Goal: Check status: Check status

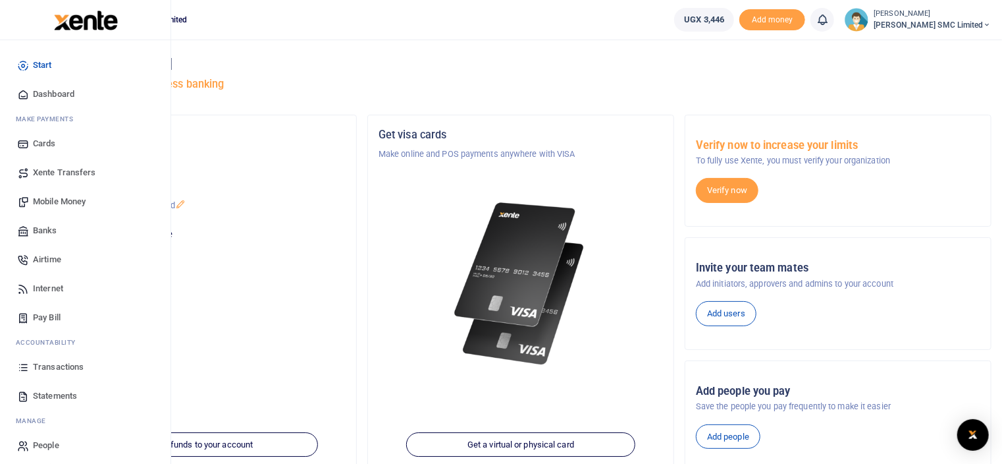
click at [52, 365] on span "Transactions" at bounding box center [58, 366] width 51 height 13
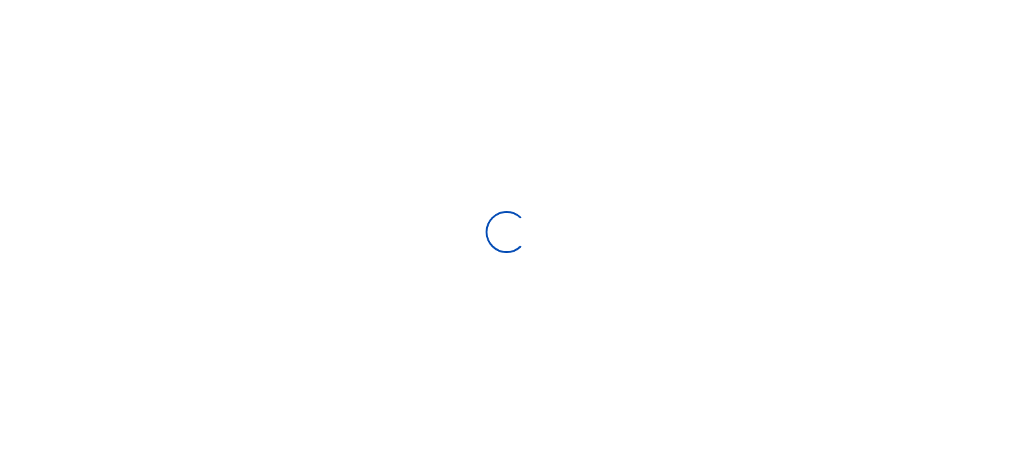
select select
type input "[DATE] - [DATE]"
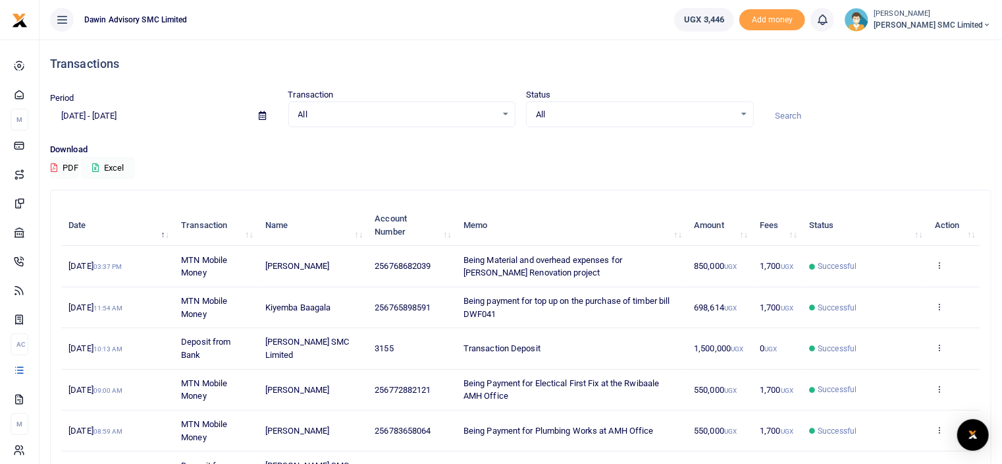
click at [513, 170] on div "Download PDF Excel" at bounding box center [521, 161] width 942 height 36
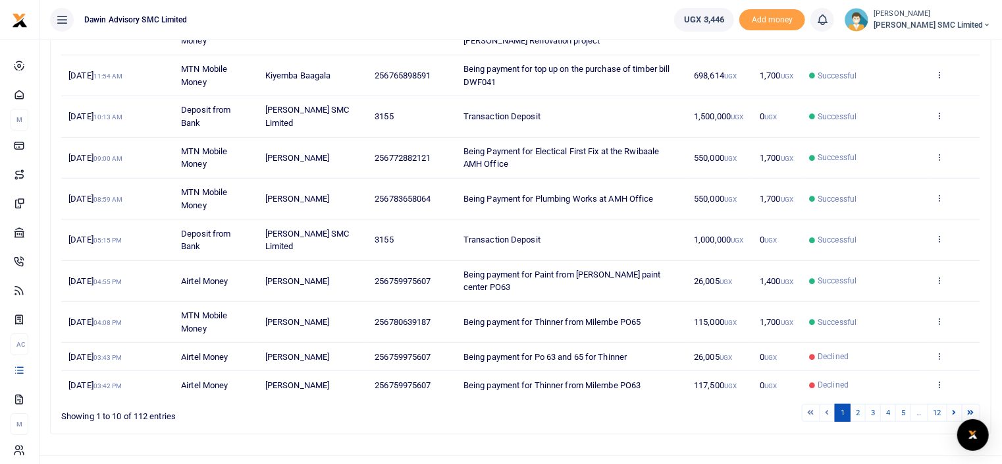
scroll to position [242, 0]
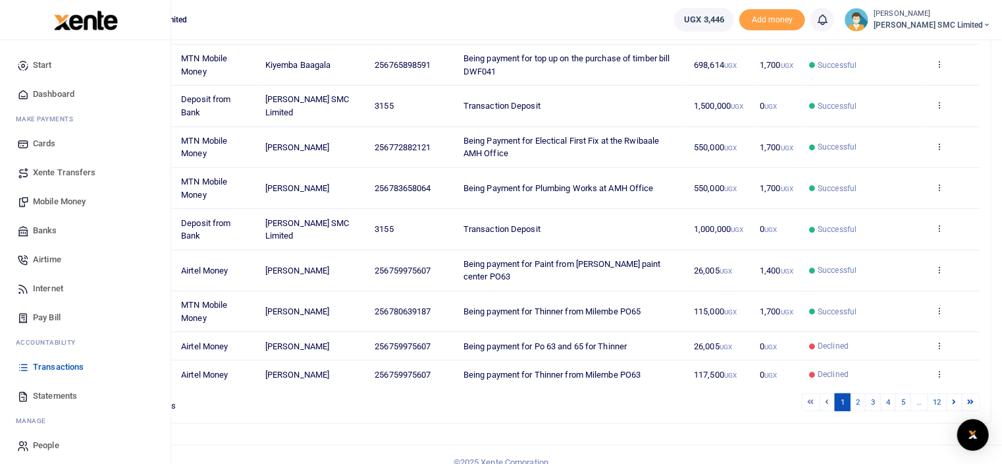
click at [58, 394] on span "Statements" at bounding box center [55, 395] width 44 height 13
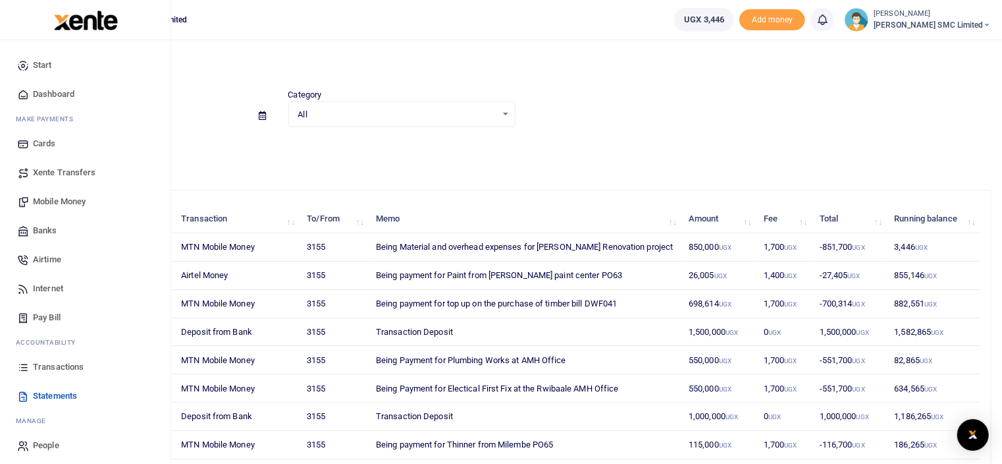
click at [63, 363] on span "Transactions" at bounding box center [58, 366] width 51 height 13
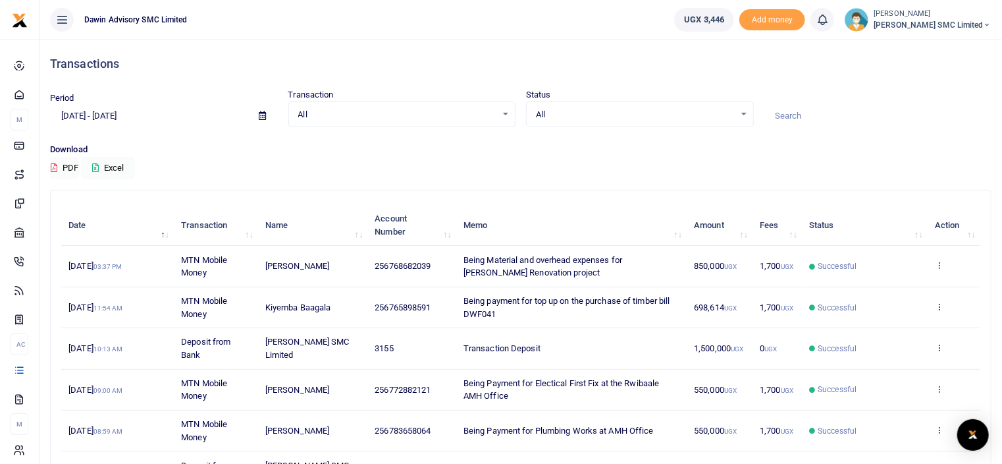
click at [623, 174] on div "Download PDF Excel" at bounding box center [521, 161] width 942 height 36
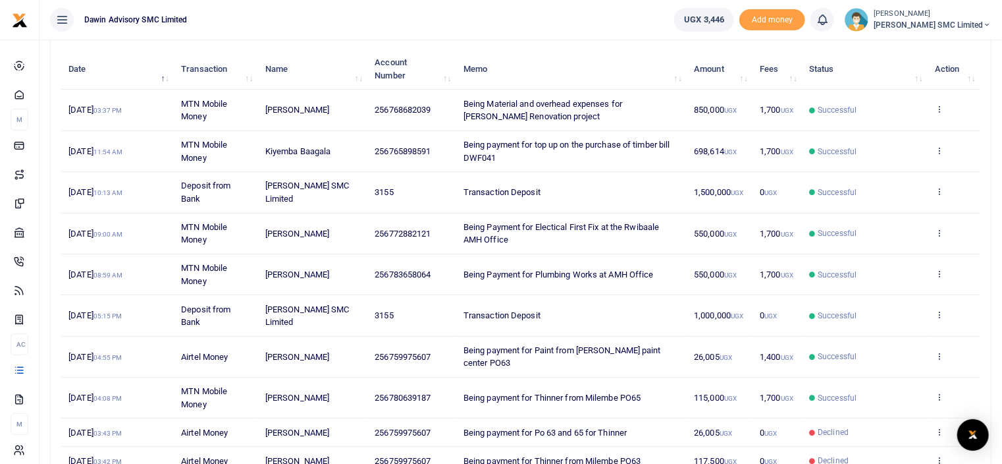
scroll to position [158, 0]
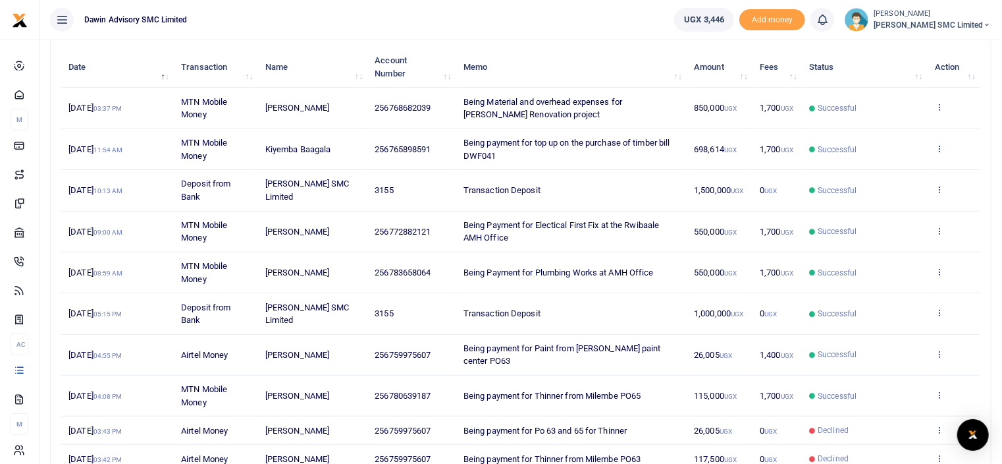
click at [941, 144] on icon at bounding box center [939, 148] width 9 height 9
click at [871, 171] on link "View details" at bounding box center [892, 170] width 104 height 18
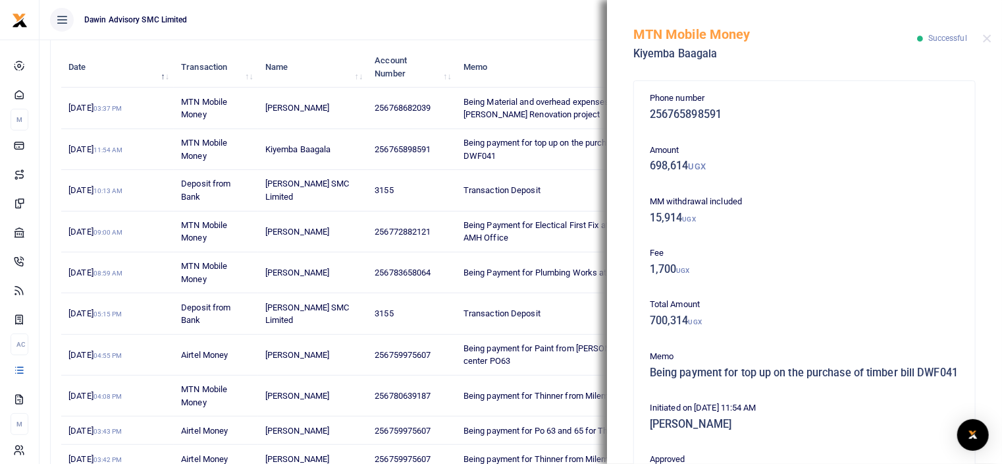
click at [765, 226] on div "MM withdrawal included 15,914 UGX" at bounding box center [805, 213] width 320 height 36
click at [771, 281] on div "Fee 1,700 UGX" at bounding box center [805, 264] width 320 height 36
click at [852, 298] on p "Total Amount" at bounding box center [805, 305] width 310 height 14
click at [377, 19] on ul "Dawin Advisory SMC Limited" at bounding box center [352, 20] width 624 height 40
click at [987, 40] on button "Close" at bounding box center [987, 38] width 9 height 9
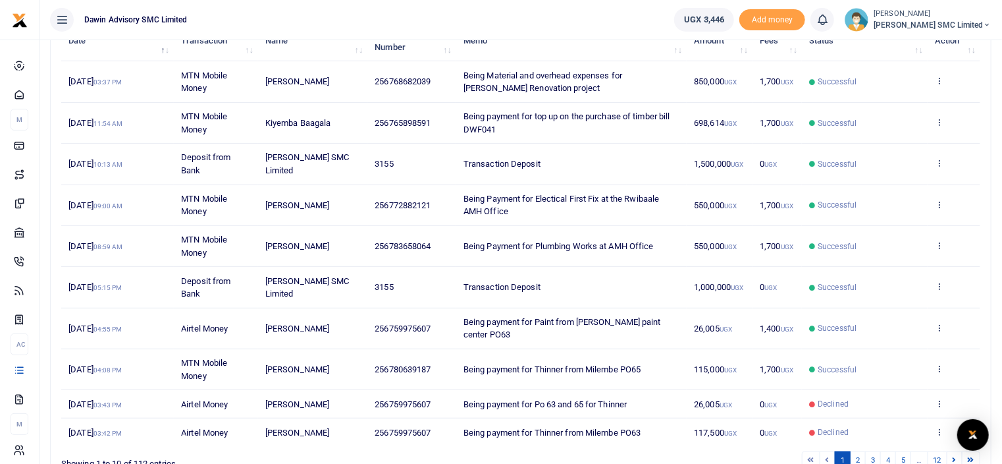
scroll to position [211, 0]
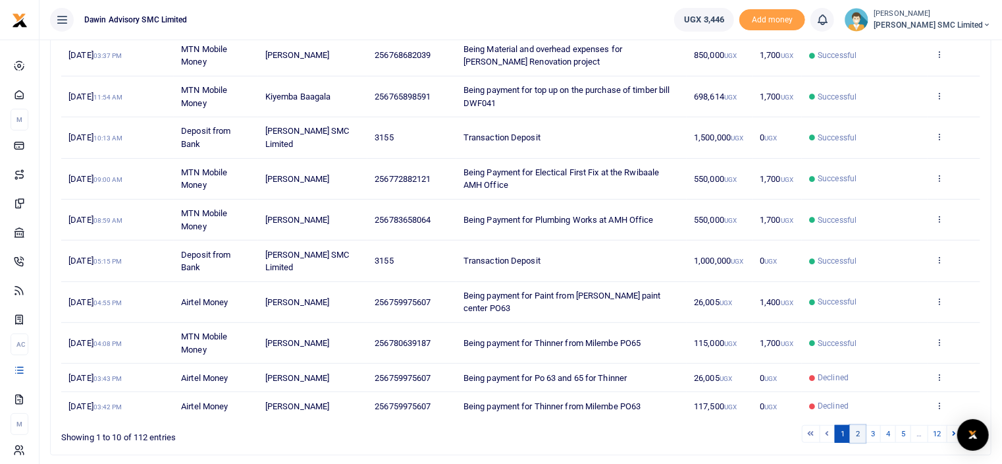
click at [861, 425] on link "2" at bounding box center [858, 434] width 16 height 18
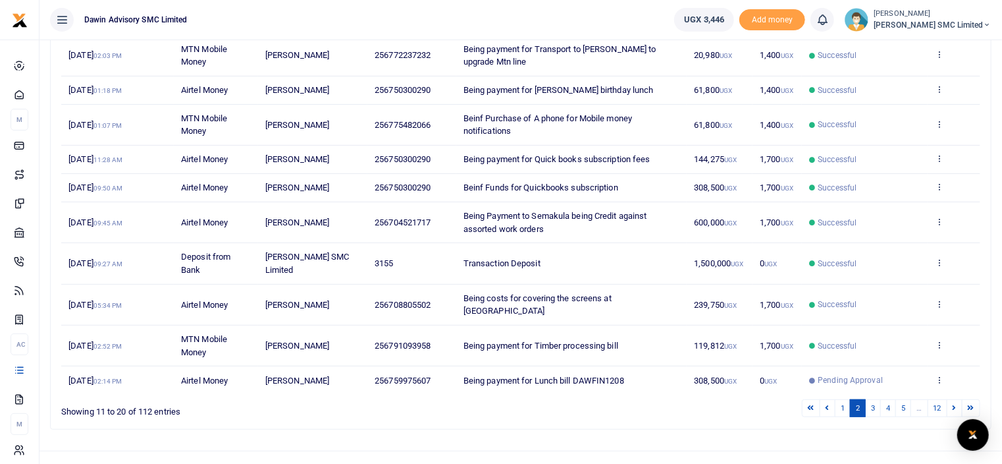
click at [767, 423] on div "Search: Date Transaction Name Account Number Memo Amount Fees Status Action 28t…" at bounding box center [521, 209] width 952 height 461
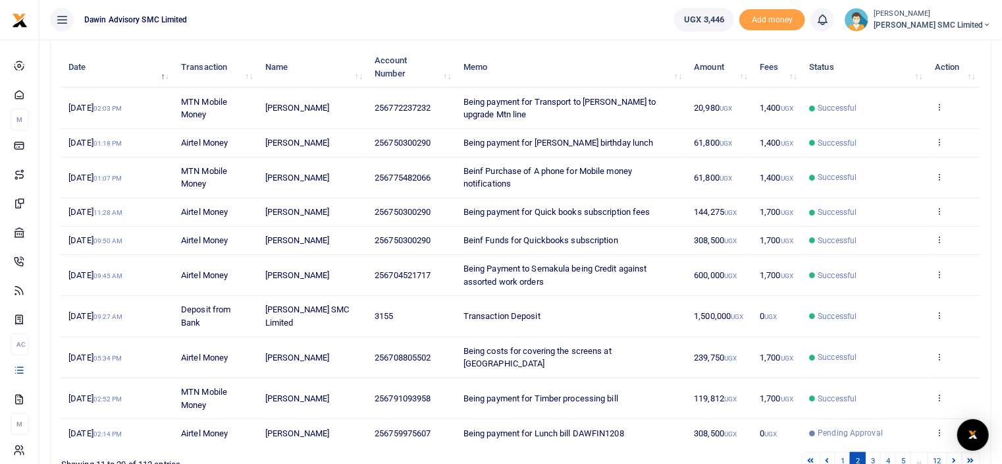
scroll to position [184, 0]
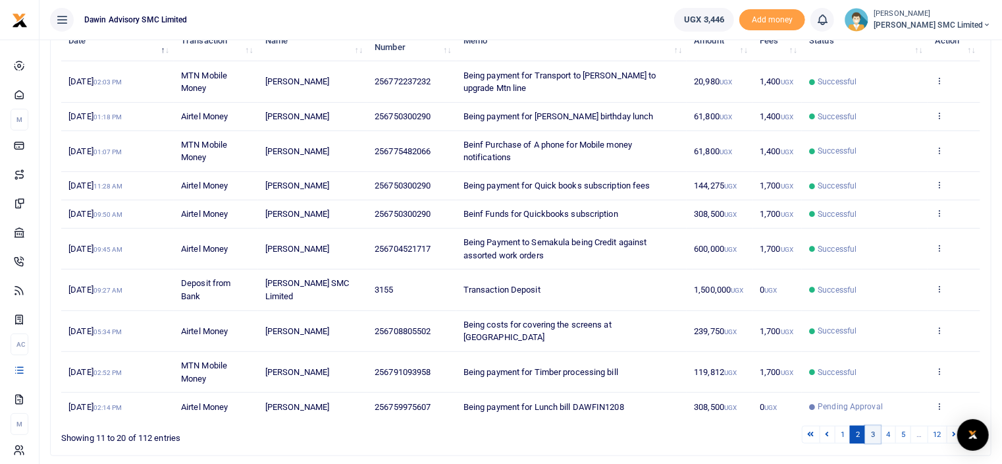
click at [876, 425] on link "3" at bounding box center [873, 434] width 16 height 18
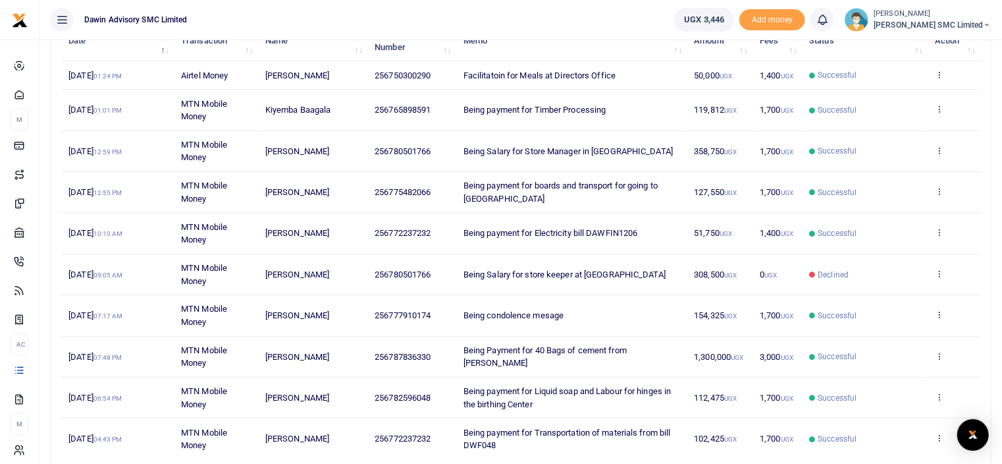
scroll to position [200, 0]
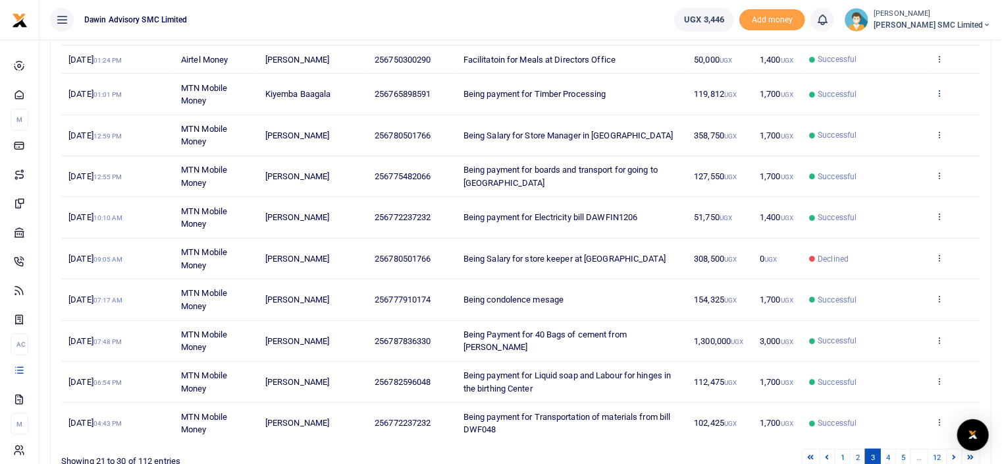
click at [938, 92] on icon at bounding box center [939, 92] width 9 height 9
click at [885, 109] on link "View details" at bounding box center [892, 114] width 104 height 18
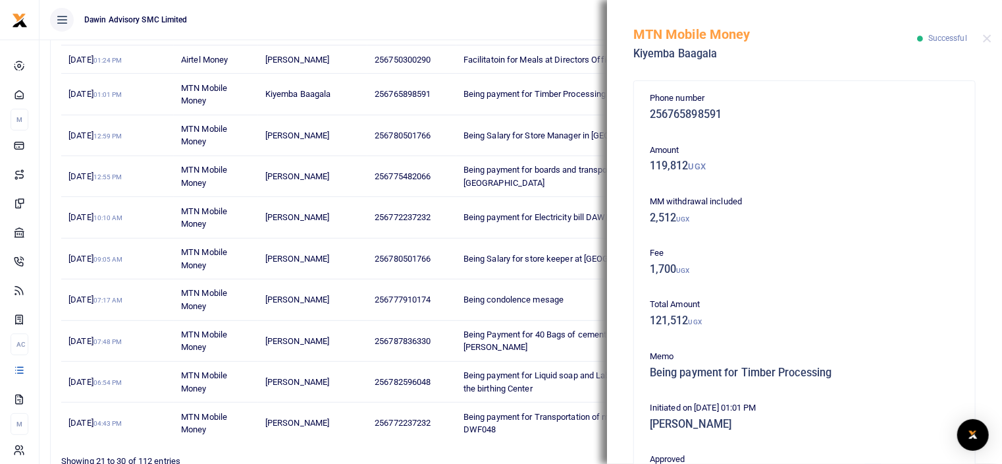
click at [870, 290] on div "Phone number 256765898591 Amount 119,812 UGX MM withdrawal included 2,512 UGX F…" at bounding box center [805, 406] width 320 height 628
click at [865, 237] on div "Phone number 256765898591 Amount 119,812 UGX MM withdrawal included 2,512 UGX F…" at bounding box center [805, 406] width 320 height 628
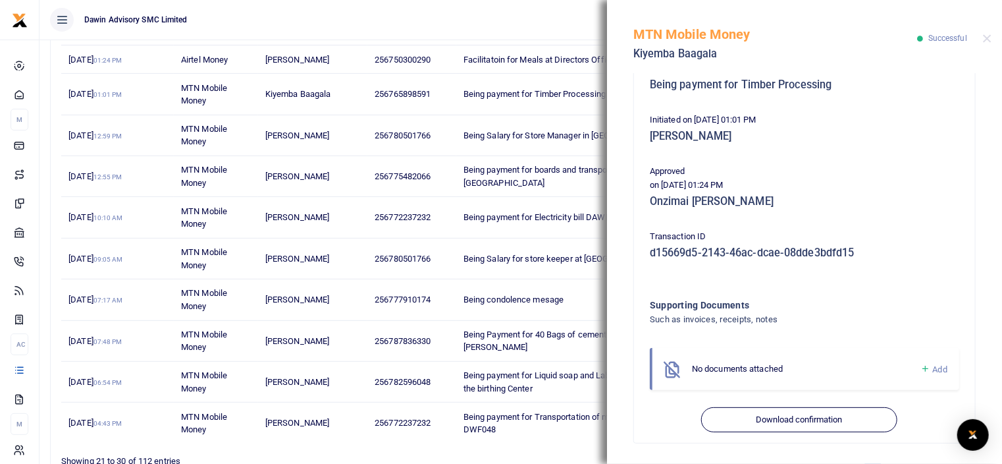
click at [557, 20] on ul "Dawin Advisory SMC Limited" at bounding box center [352, 20] width 624 height 40
click at [989, 34] on button "Close" at bounding box center [987, 38] width 9 height 9
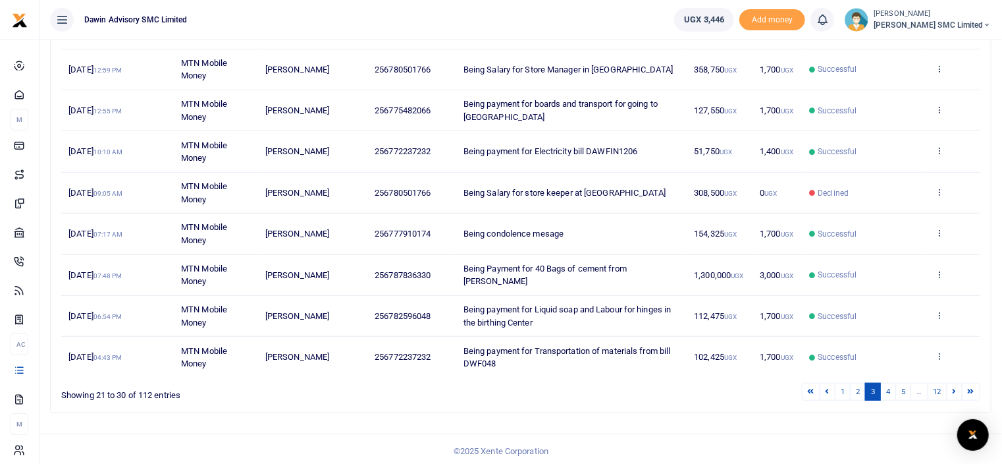
scroll to position [268, 0]
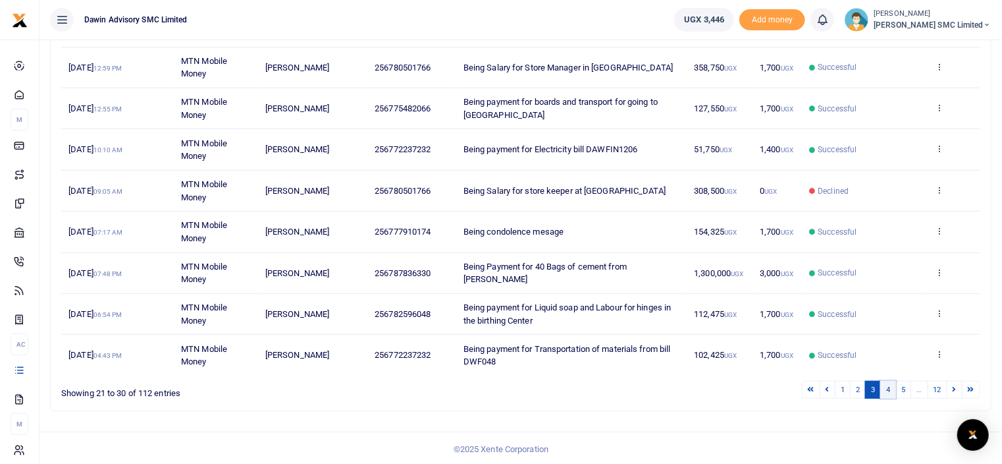
click at [889, 385] on link "4" at bounding box center [889, 390] width 16 height 18
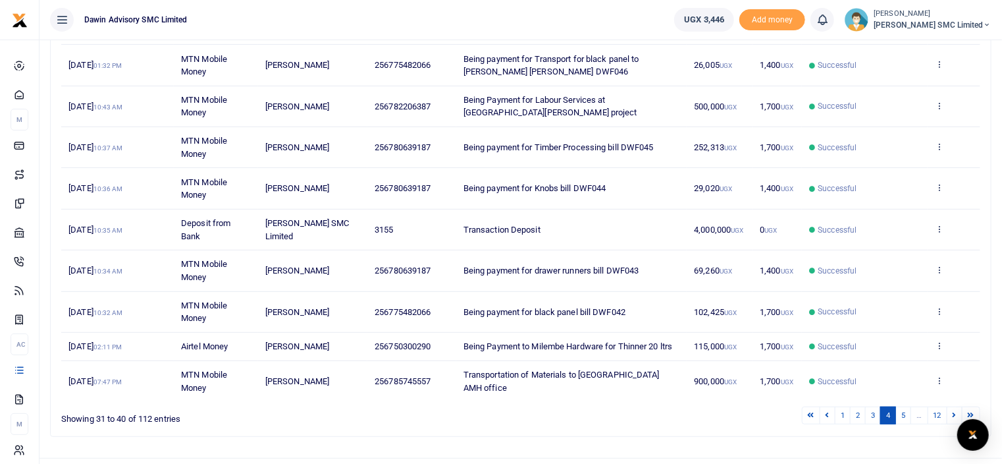
scroll to position [256, 0]
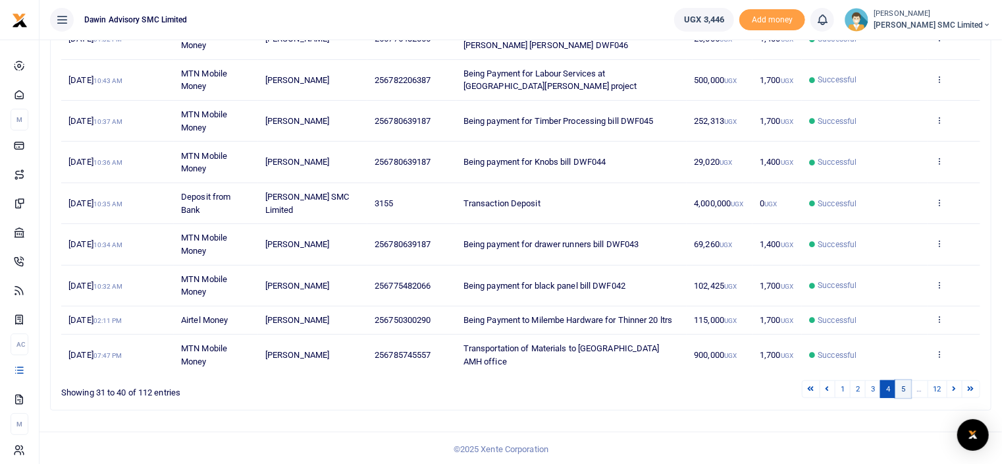
click at [901, 389] on link "5" at bounding box center [904, 389] width 16 height 18
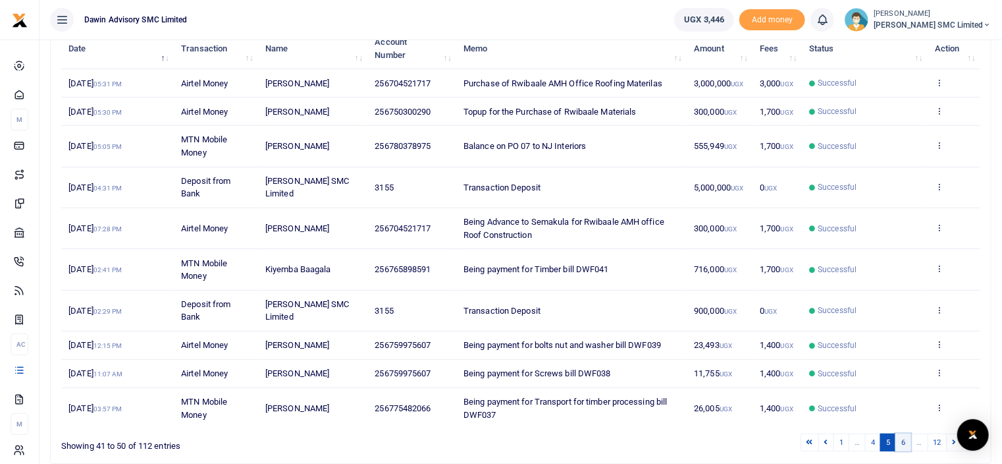
scroll to position [229, 0]
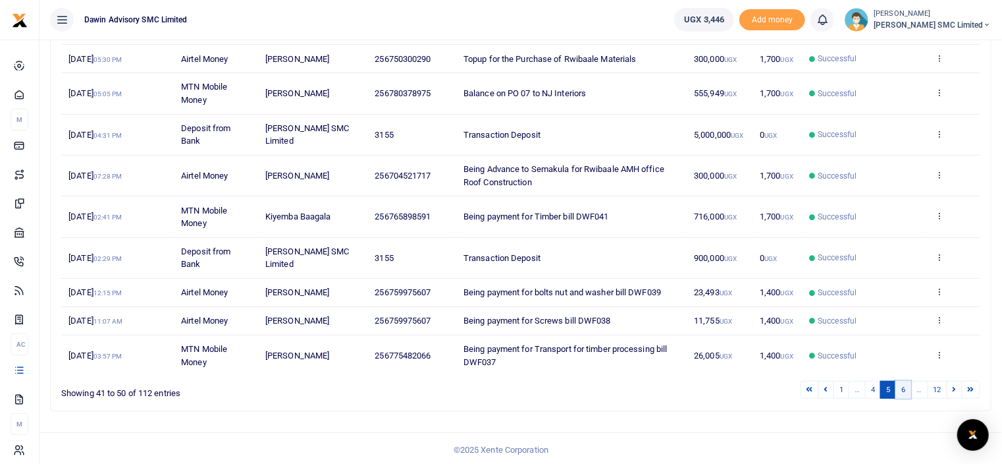
click at [909, 387] on link "6" at bounding box center [904, 390] width 16 height 18
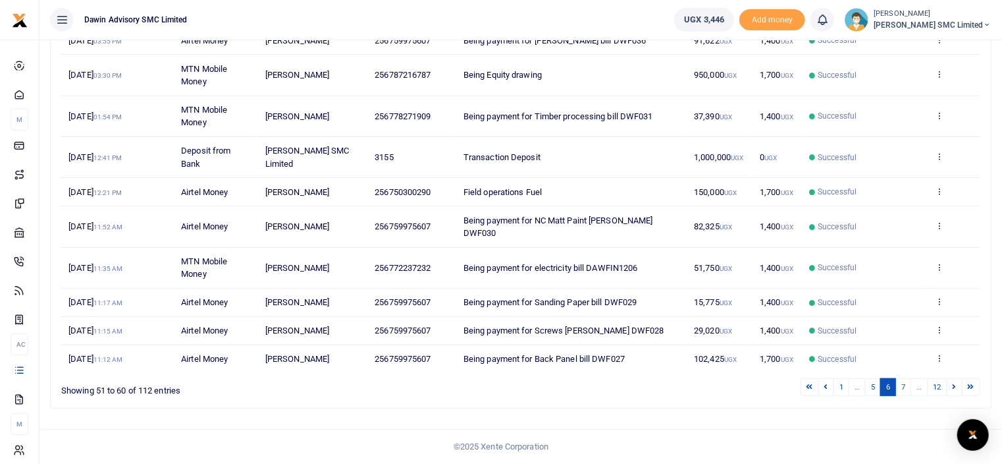
scroll to position [204, 0]
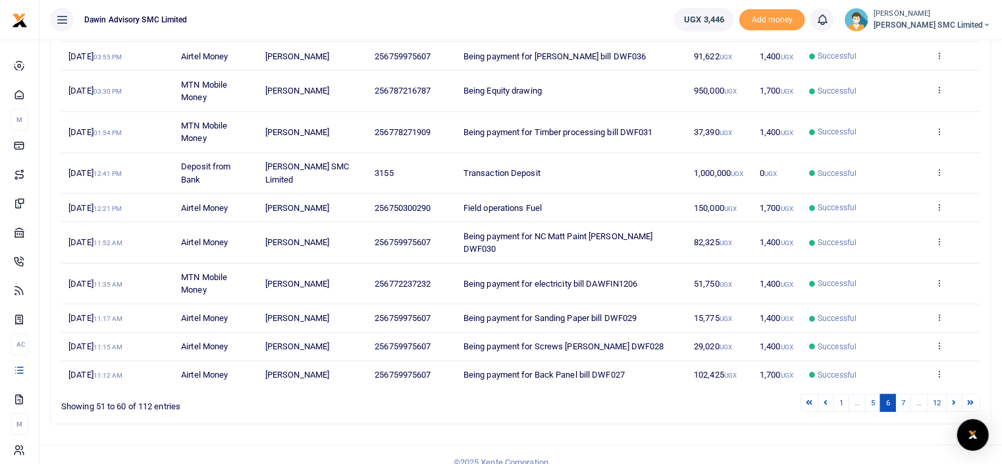
click at [909, 394] on link "7" at bounding box center [904, 403] width 16 height 18
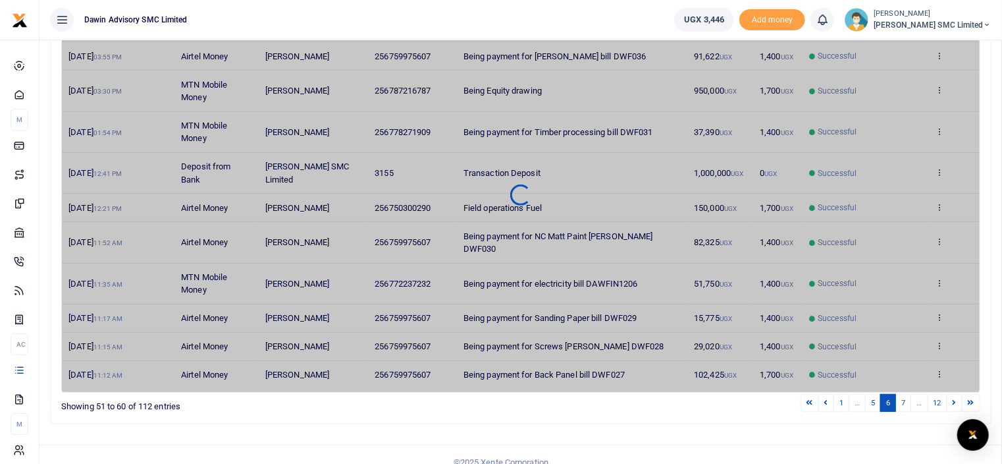
click at [909, 394] on link "7" at bounding box center [904, 403] width 16 height 18
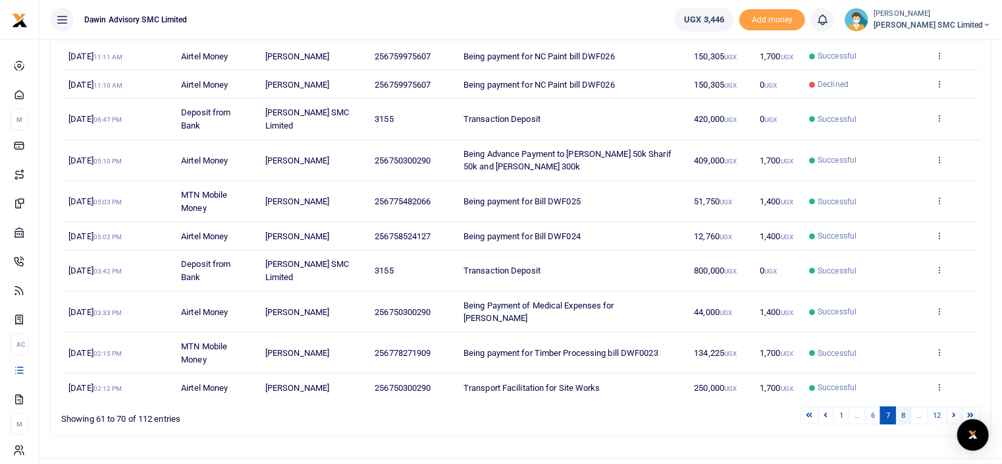
click at [905, 410] on link "8" at bounding box center [904, 415] width 16 height 18
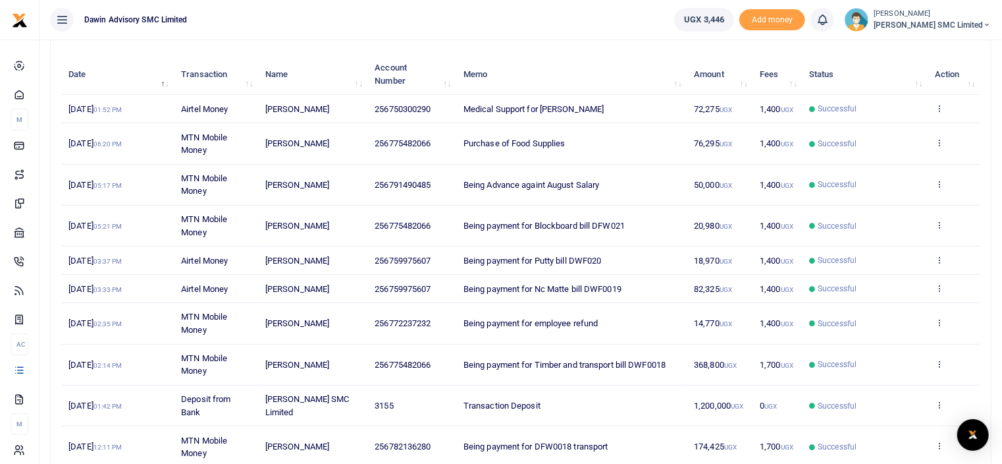
scroll to position [177, 0]
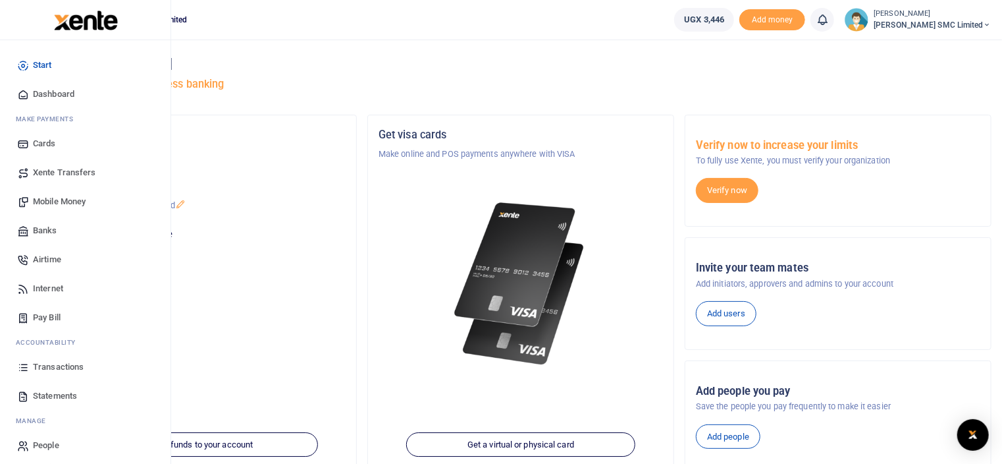
click at [62, 363] on span "Transactions" at bounding box center [58, 366] width 51 height 13
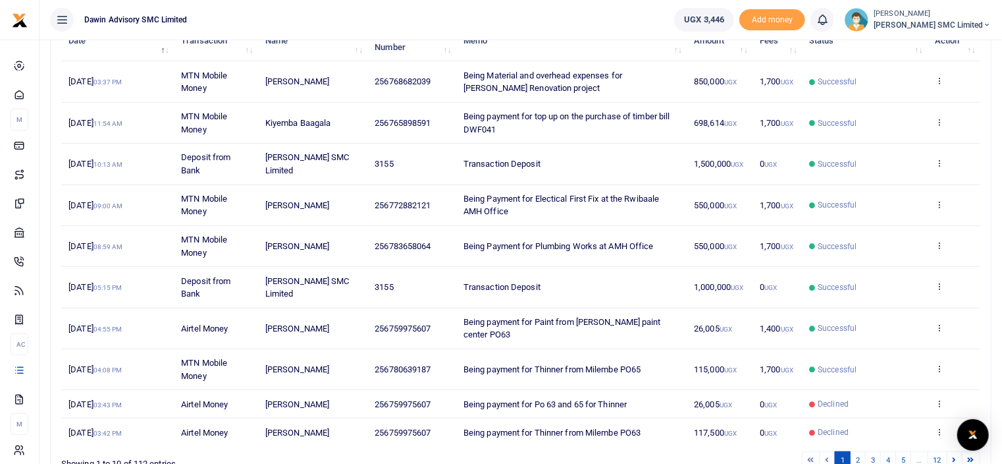
scroll to position [242, 0]
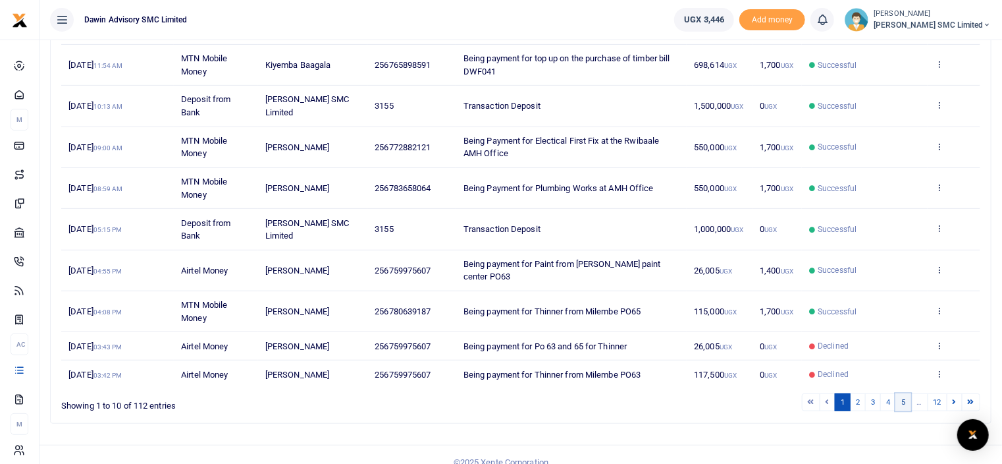
click at [901, 393] on link "5" at bounding box center [904, 402] width 16 height 18
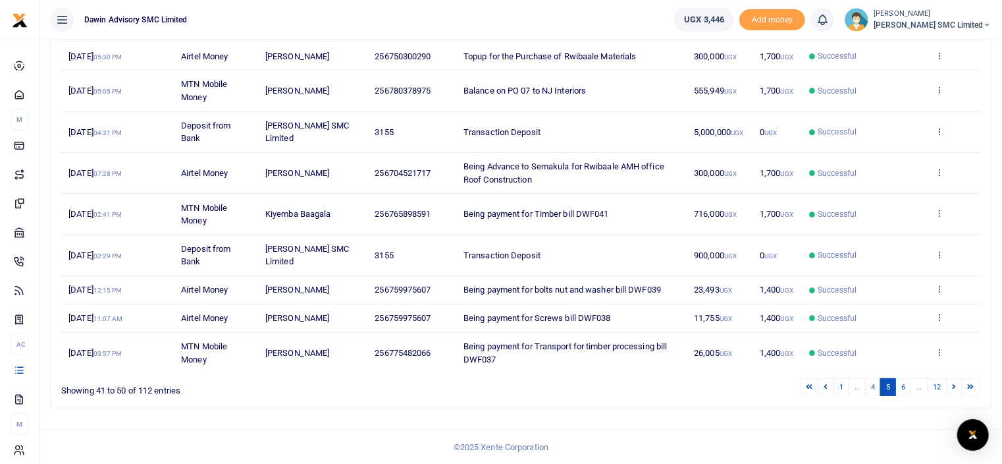
scroll to position [229, 0]
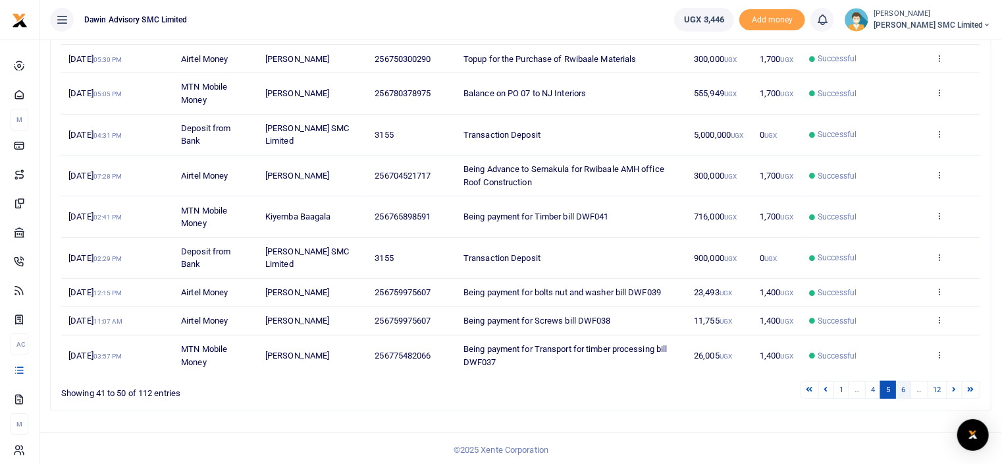
click at [906, 386] on link "6" at bounding box center [904, 390] width 16 height 18
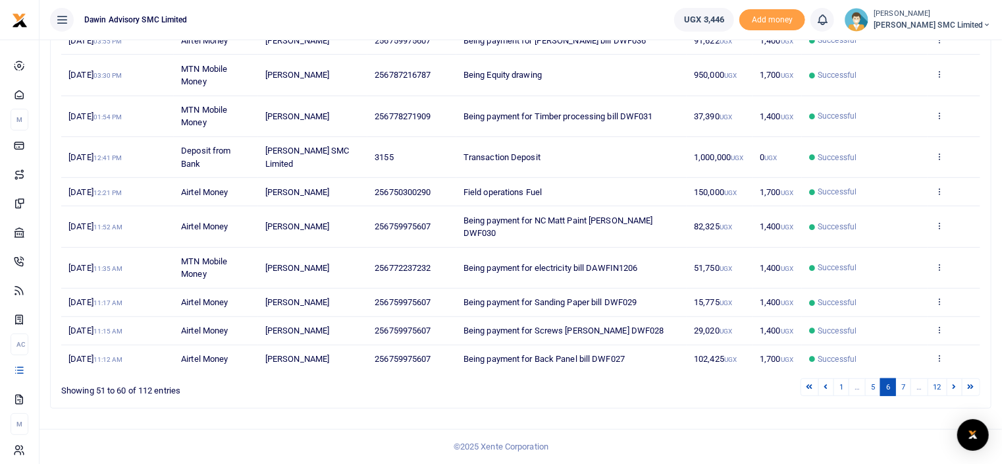
scroll to position [204, 0]
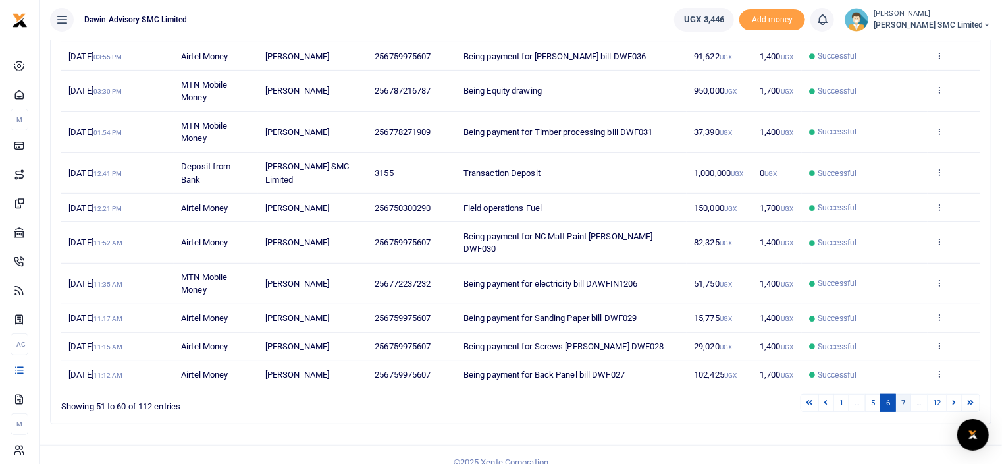
click at [909, 394] on link "7" at bounding box center [904, 403] width 16 height 18
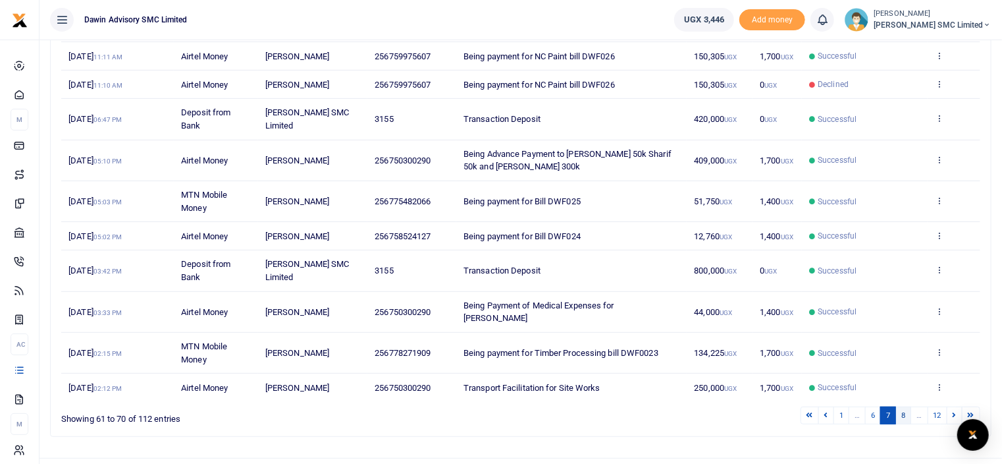
click at [904, 409] on link "8" at bounding box center [904, 415] width 16 height 18
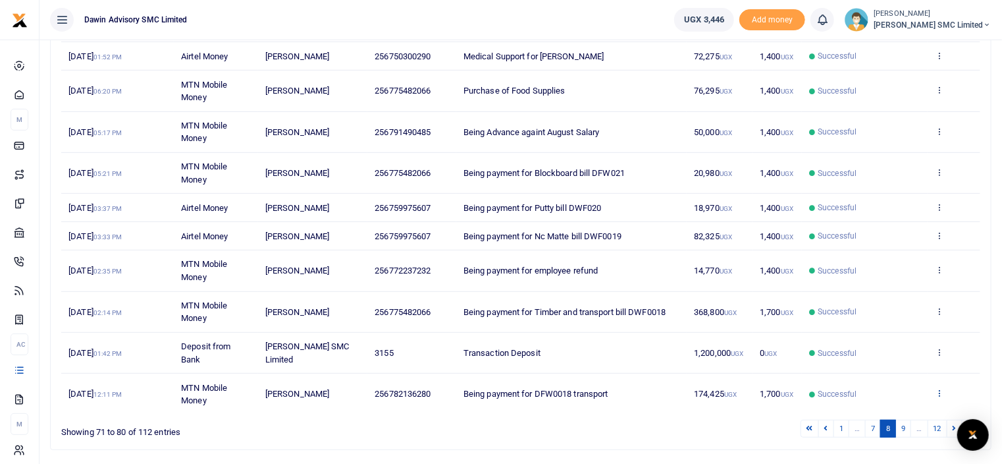
click at [942, 391] on icon at bounding box center [939, 392] width 9 height 9
click at [893, 338] on link "View details" at bounding box center [892, 343] width 104 height 18
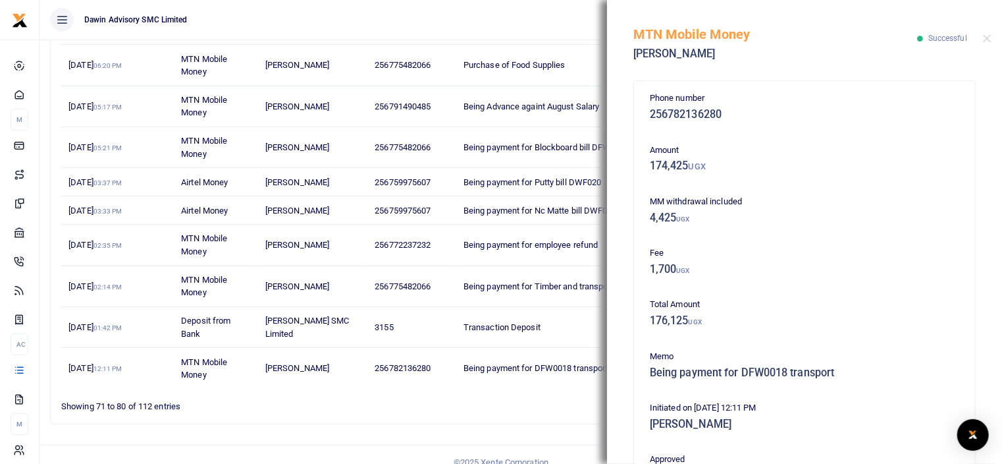
scroll to position [230, 0]
click at [285, 423] on div "Search: Date Transaction Name Account Number Memo Amount Fees Status Action [DA…" at bounding box center [521, 197] width 952 height 474
click at [377, 404] on div "Showing 71 to 80 of 112 entries" at bounding box center [250, 402] width 378 height 20
click at [985, 39] on button "Close" at bounding box center [987, 38] width 9 height 9
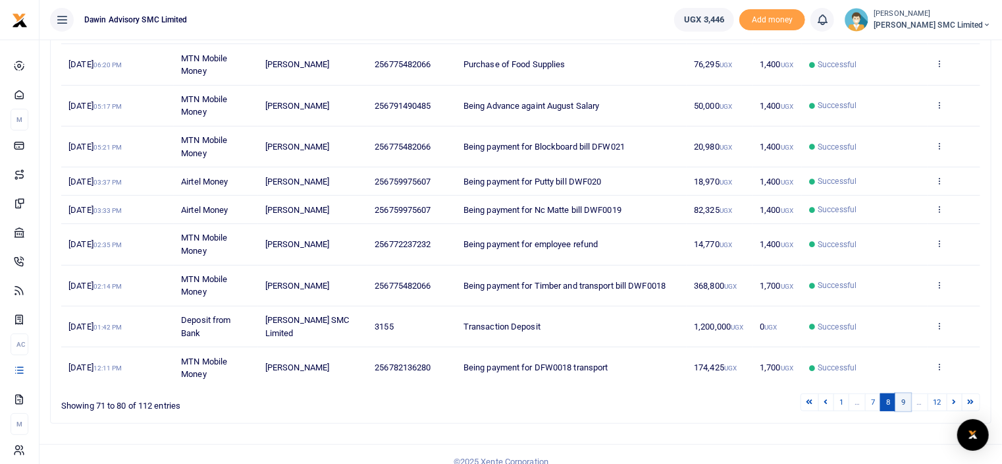
click at [910, 395] on link "9" at bounding box center [904, 402] width 16 height 18
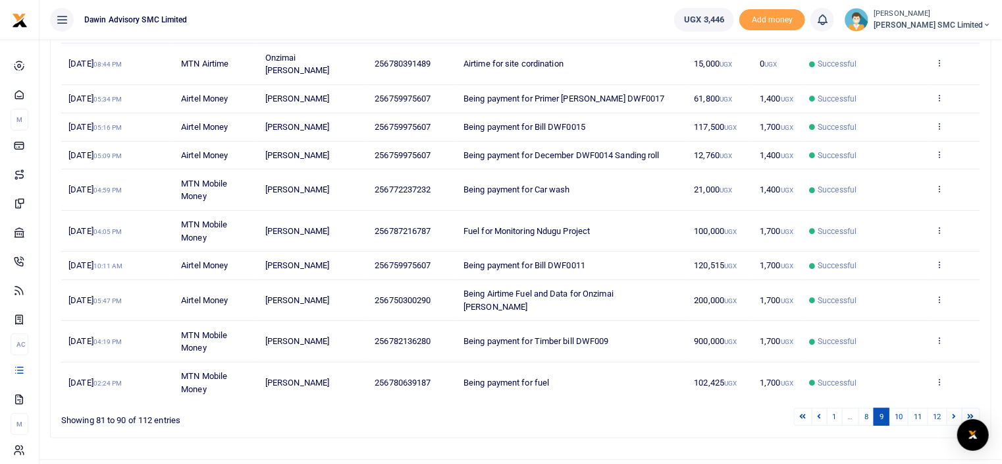
scroll to position [204, 0]
click at [864, 406] on link "8" at bounding box center [867, 415] width 16 height 18
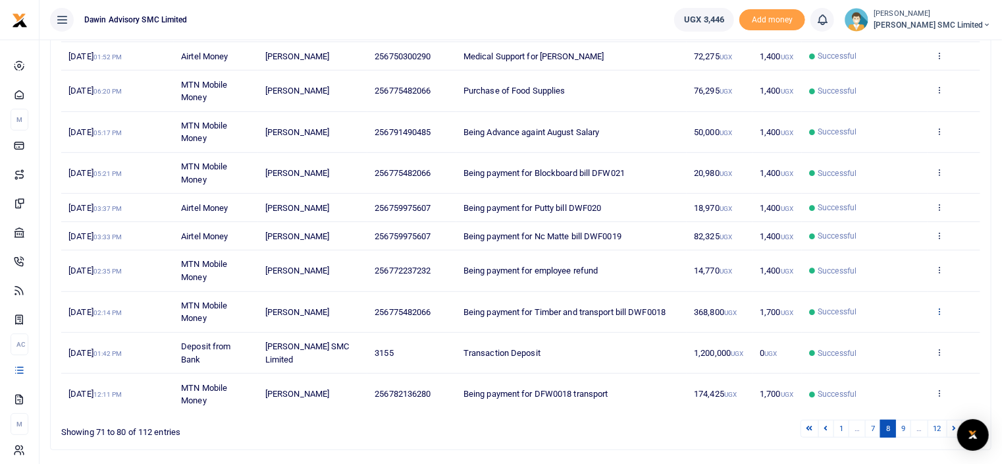
click at [937, 306] on icon at bounding box center [939, 310] width 9 height 9
click at [888, 326] on link "View details" at bounding box center [892, 332] width 104 height 18
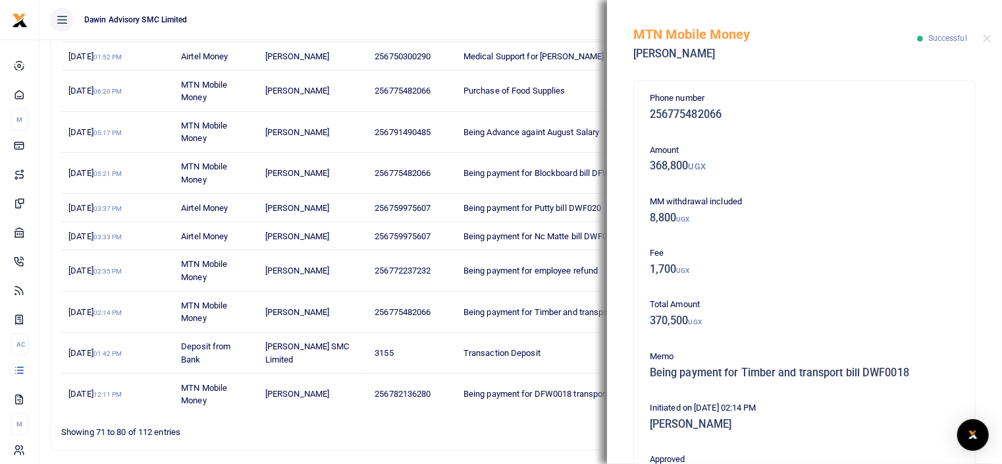
click at [456, 297] on td "Being payment for Timber and transport bill DWF0018" at bounding box center [571, 312] width 231 height 41
click at [985, 37] on button "Close" at bounding box center [987, 38] width 9 height 9
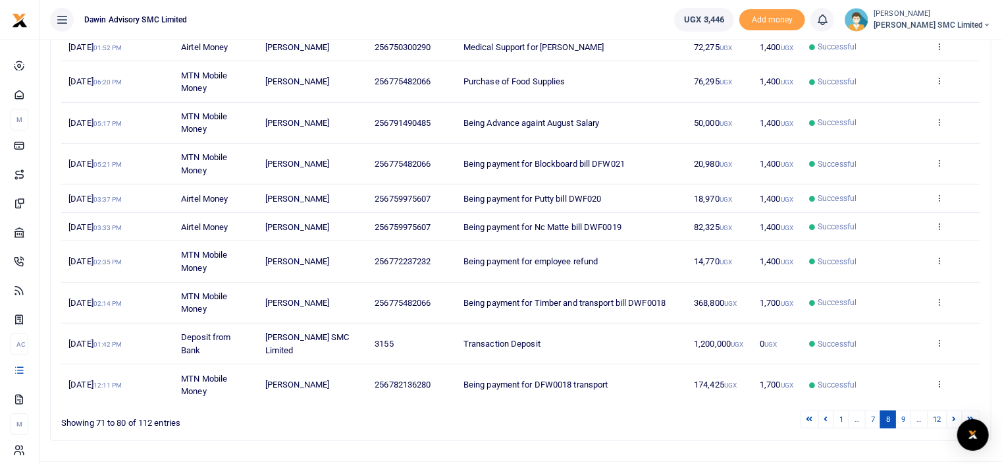
scroll to position [242, 0]
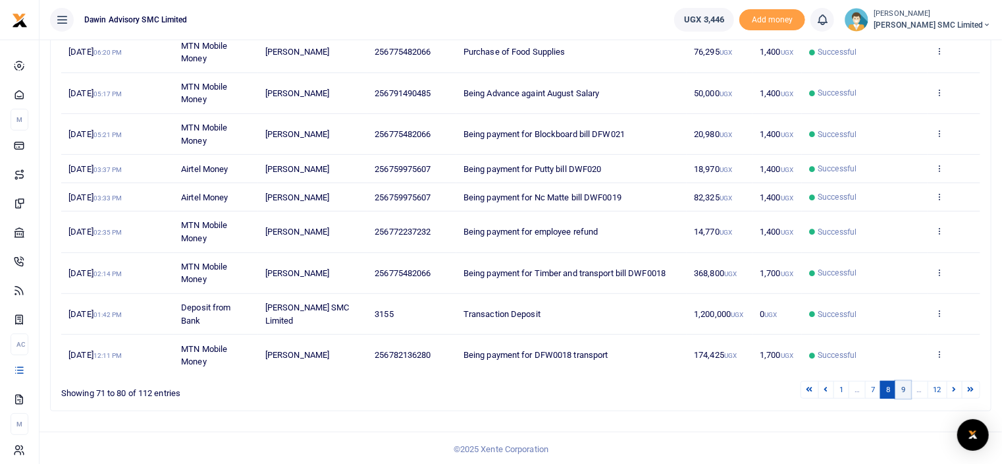
click at [904, 387] on link "9" at bounding box center [904, 390] width 16 height 18
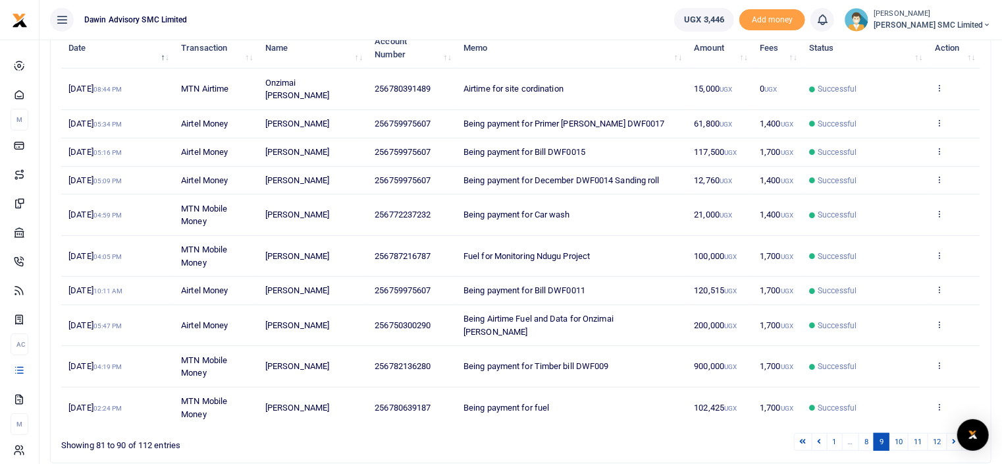
scroll to position [204, 0]
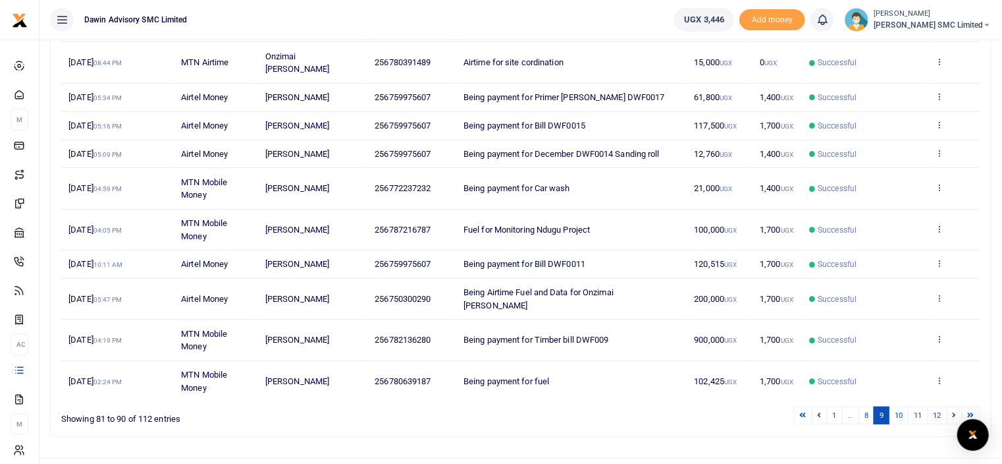
click at [904, 406] on link "10" at bounding box center [899, 415] width 20 height 18
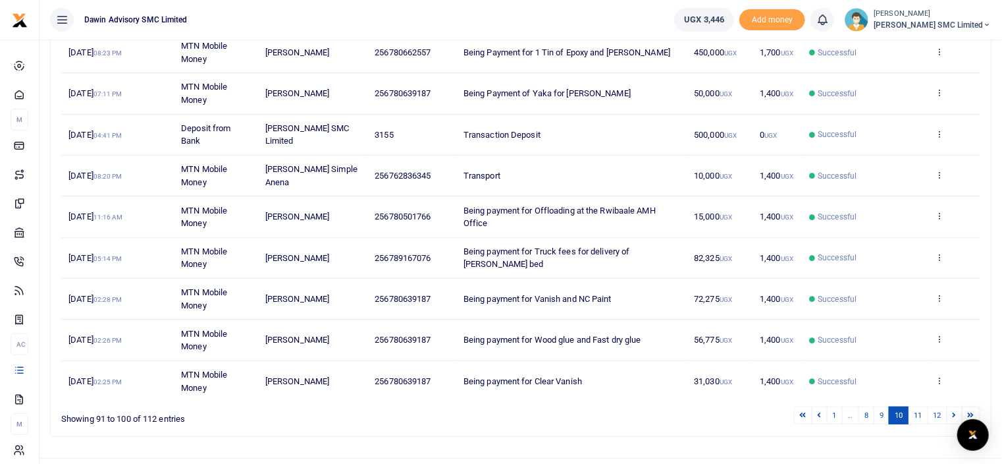
scroll to position [281, 0]
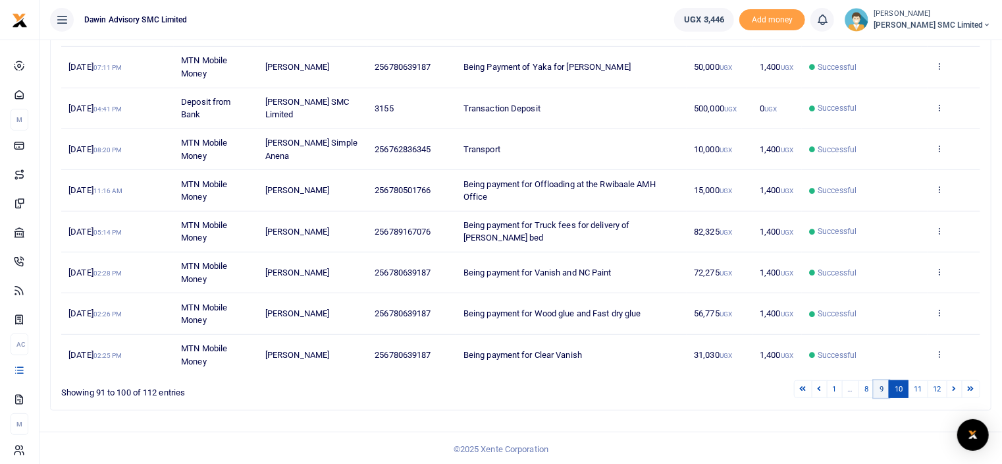
click at [885, 387] on link "9" at bounding box center [882, 389] width 16 height 18
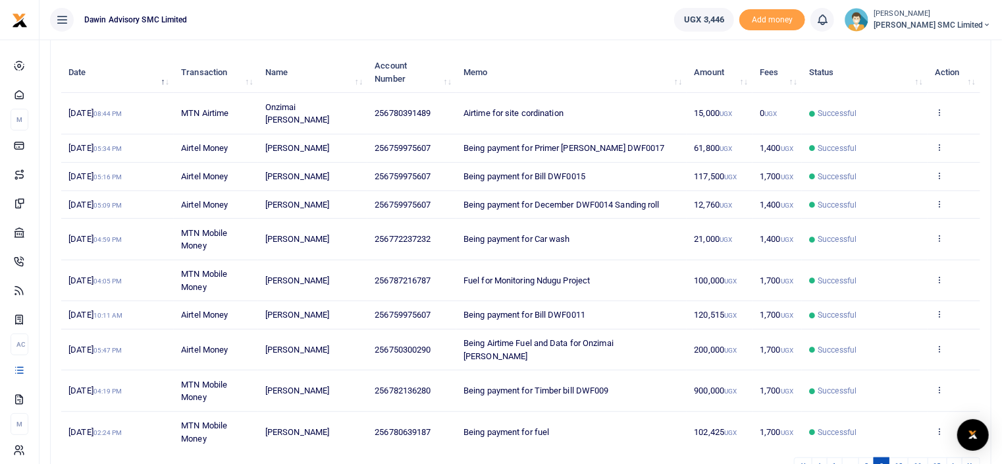
scroll to position [151, 0]
